Goal: Task Accomplishment & Management: Manage account settings

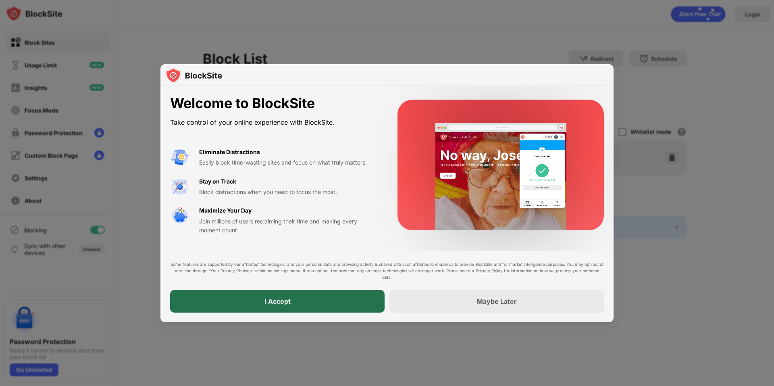
click at [258, 301] on div "I Accept" at bounding box center [277, 301] width 214 height 23
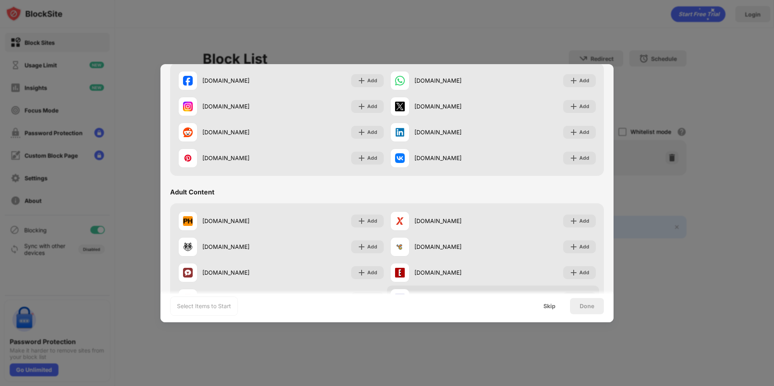
scroll to position [121, 0]
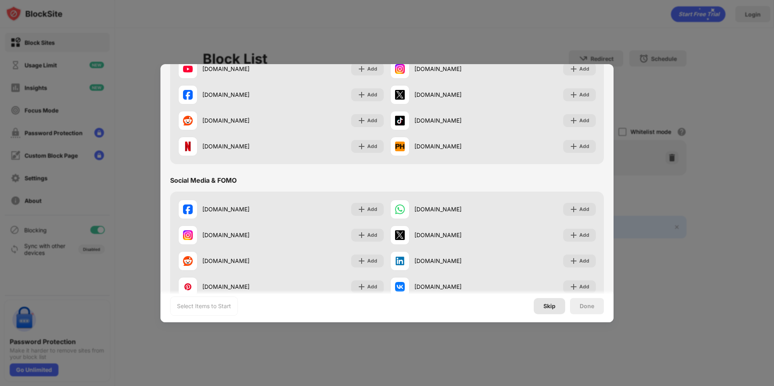
click at [552, 305] on div "Skip" at bounding box center [549, 306] width 12 height 6
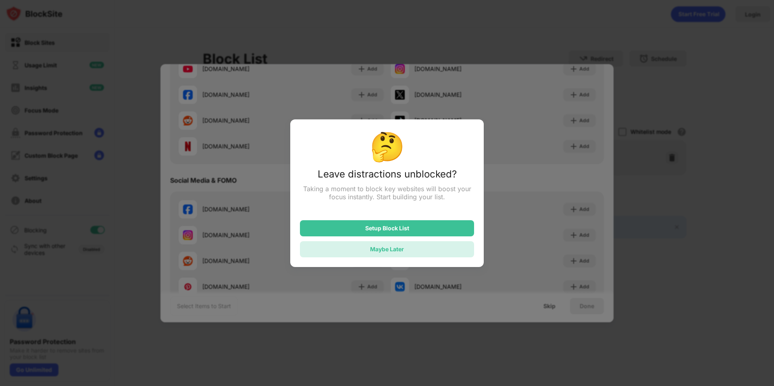
click at [386, 247] on div "Maybe Later" at bounding box center [387, 249] width 174 height 16
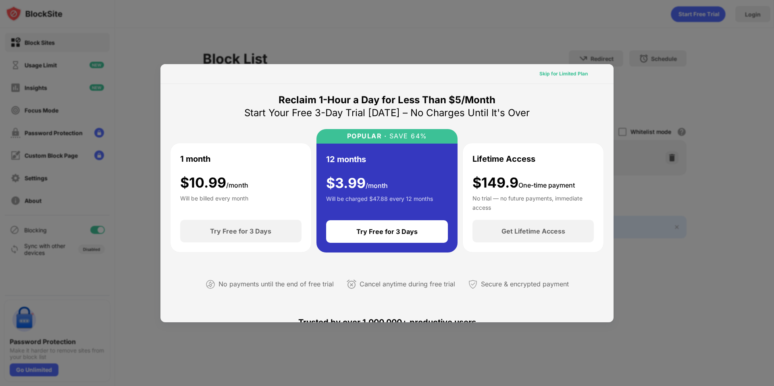
click at [552, 74] on div "Skip for Limited Plan" at bounding box center [563, 74] width 48 height 8
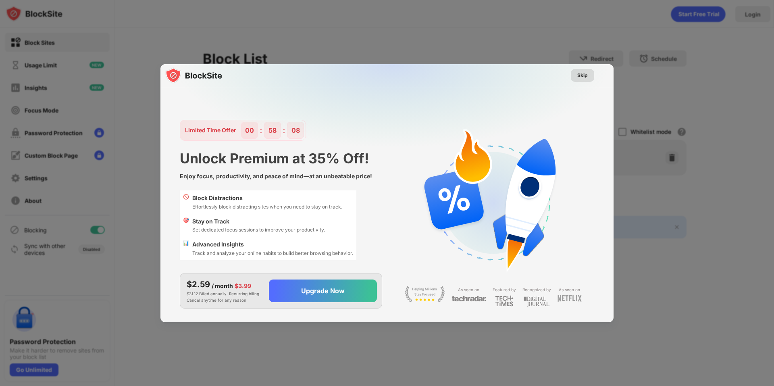
click at [579, 73] on div "Skip" at bounding box center [582, 75] width 10 height 8
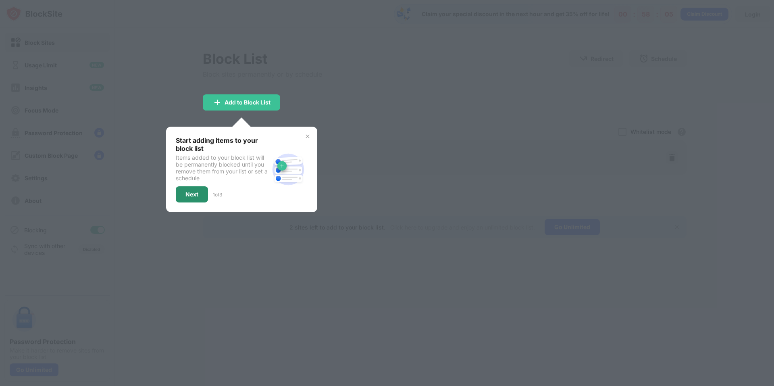
click at [182, 193] on div "Next" at bounding box center [192, 194] width 32 height 16
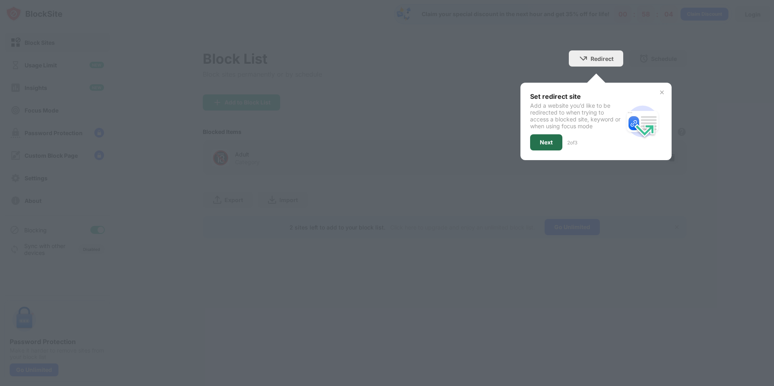
click at [540, 140] on div "Next" at bounding box center [546, 142] width 13 height 6
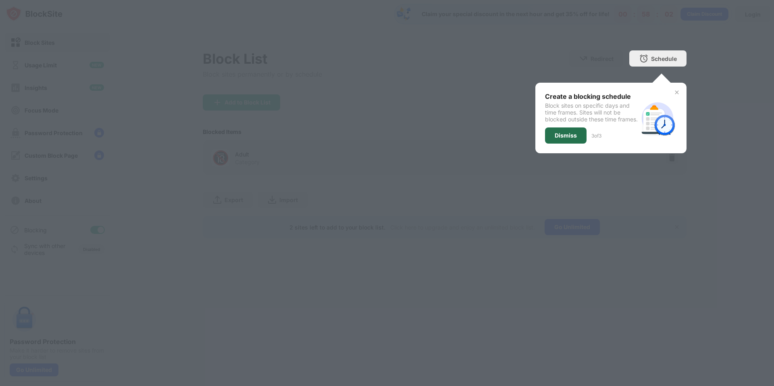
click at [559, 143] on div "Dismiss" at bounding box center [566, 135] width 42 height 16
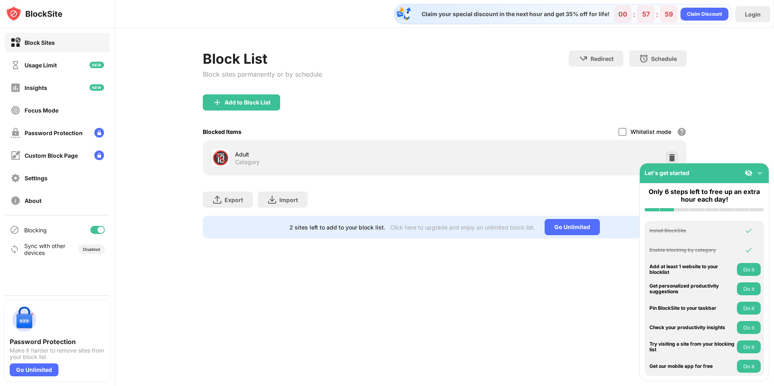
click at [39, 38] on div "Block Sites" at bounding box center [32, 42] width 44 height 10
click at [244, 104] on div "Add to Block List" at bounding box center [247, 102] width 46 height 6
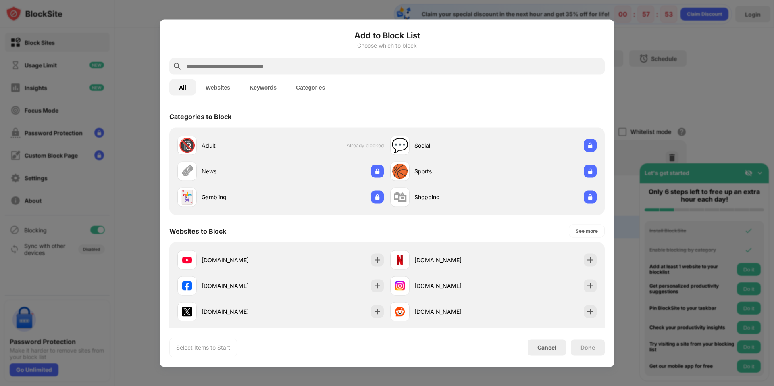
click at [208, 68] on input "text" at bounding box center [393, 66] width 416 height 10
click at [192, 64] on input "text" at bounding box center [393, 66] width 416 height 10
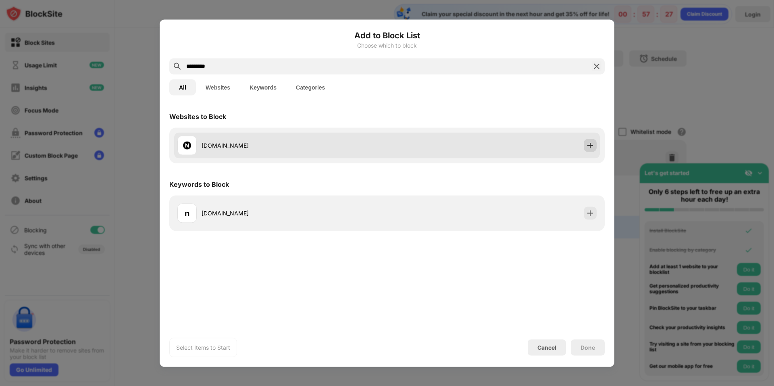
type input "*********"
click at [589, 145] on img at bounding box center [590, 145] width 8 height 8
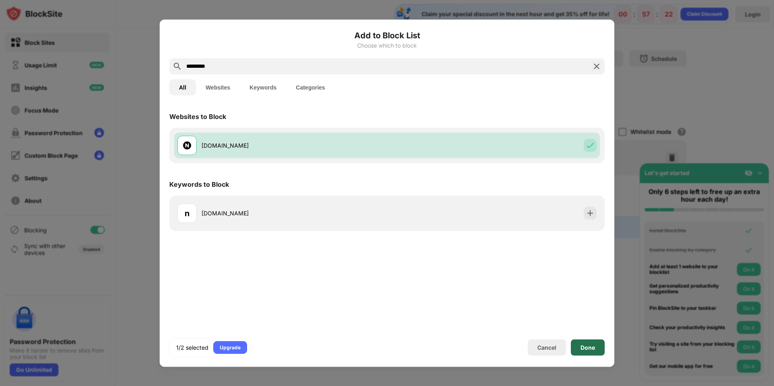
click at [583, 347] on div "Done" at bounding box center [587, 347] width 15 height 6
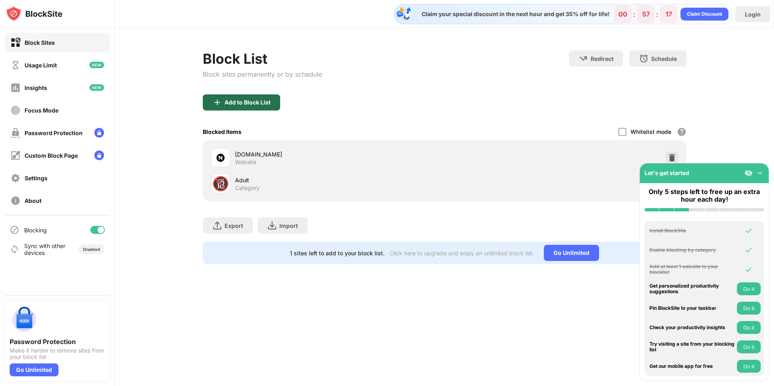
click at [252, 104] on div "Add to Block List" at bounding box center [247, 102] width 46 height 6
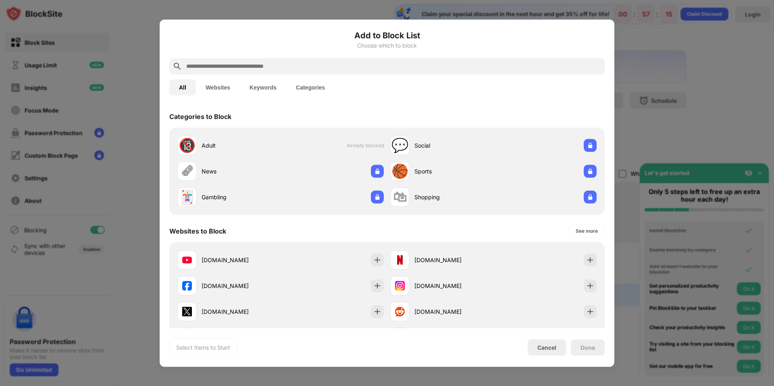
click at [219, 68] on input "text" at bounding box center [393, 66] width 416 height 10
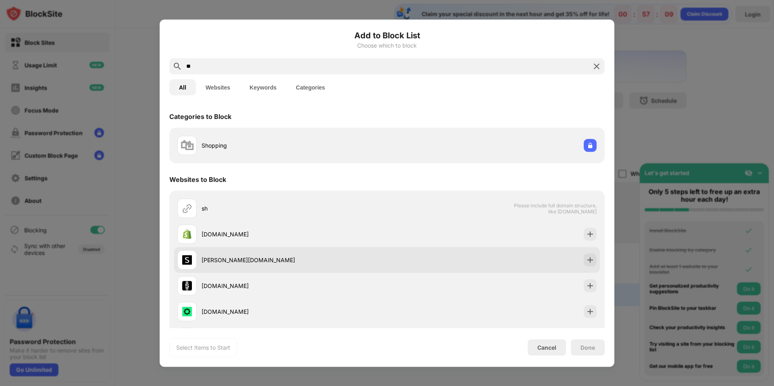
type input "**"
click at [201, 264] on div "[PERSON_NAME][DOMAIN_NAME]" at bounding box center [282, 259] width 210 height 19
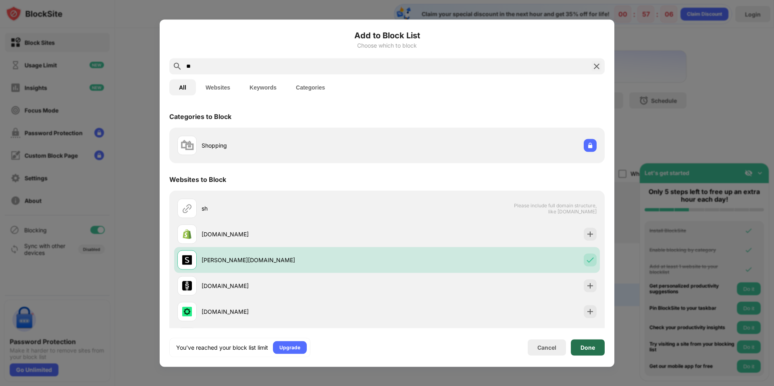
click at [594, 347] on div "Done" at bounding box center [587, 347] width 15 height 6
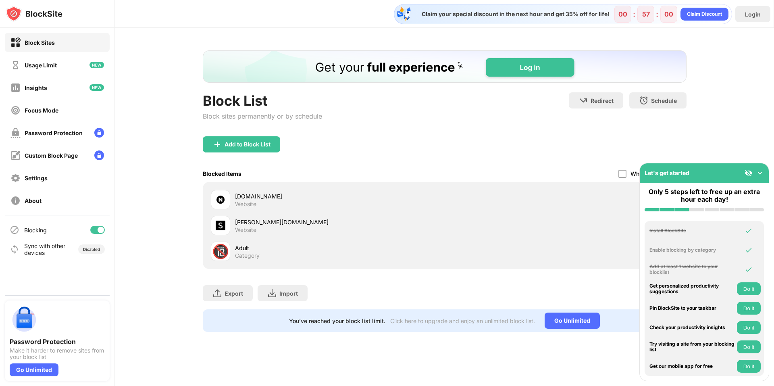
click at [762, 174] on img at bounding box center [760, 173] width 8 height 8
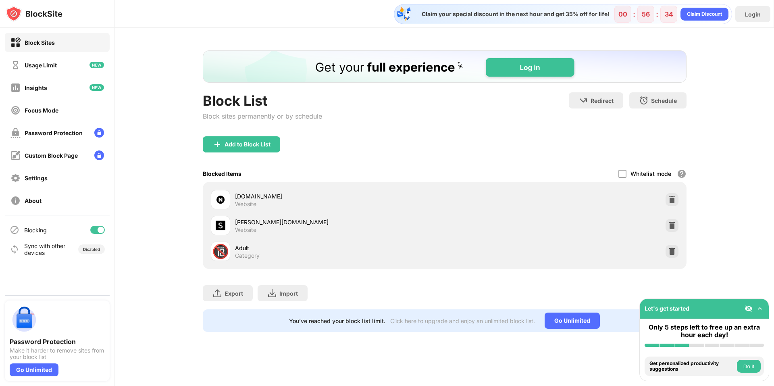
click at [758, 310] on img at bounding box center [760, 308] width 8 height 8
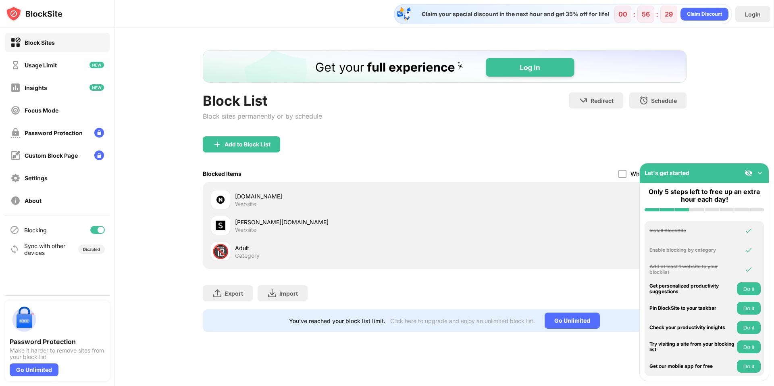
click at [763, 175] on img at bounding box center [760, 173] width 8 height 8
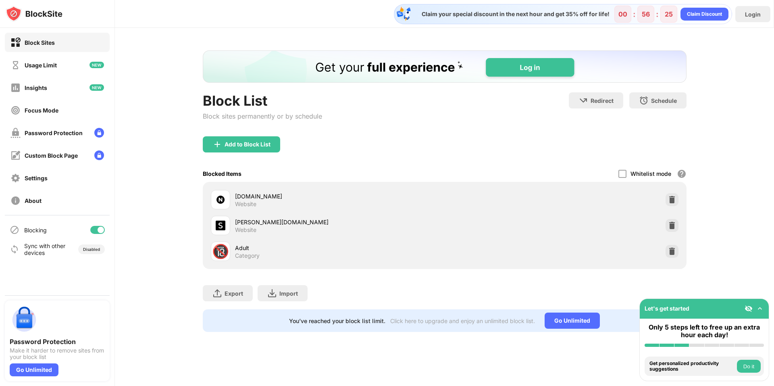
click at [384, 354] on div "Claim your special discount in the next hour and get 35% off for life! 00 : 56 …" at bounding box center [444, 193] width 659 height 386
